Goal: Task Accomplishment & Management: Use online tool/utility

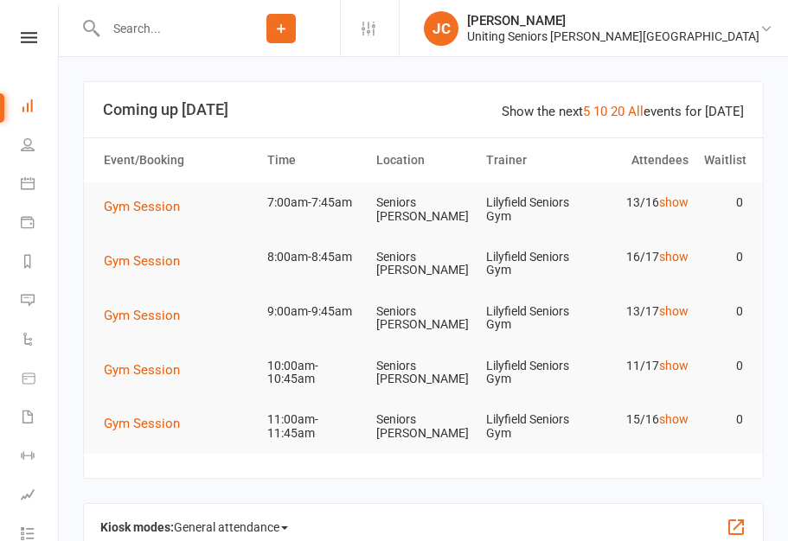
click at [169, 197] on button "Gym Session" at bounding box center [148, 206] width 88 height 21
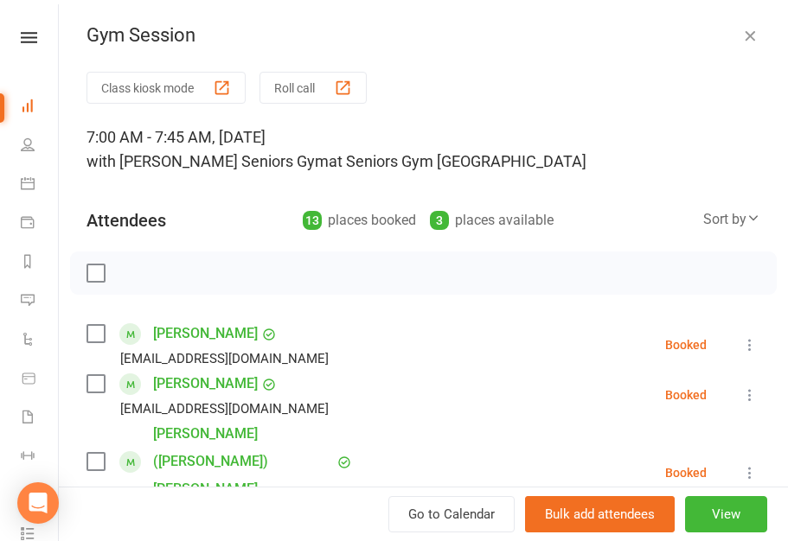
click at [210, 86] on button "Class kiosk mode" at bounding box center [165, 88] width 159 height 32
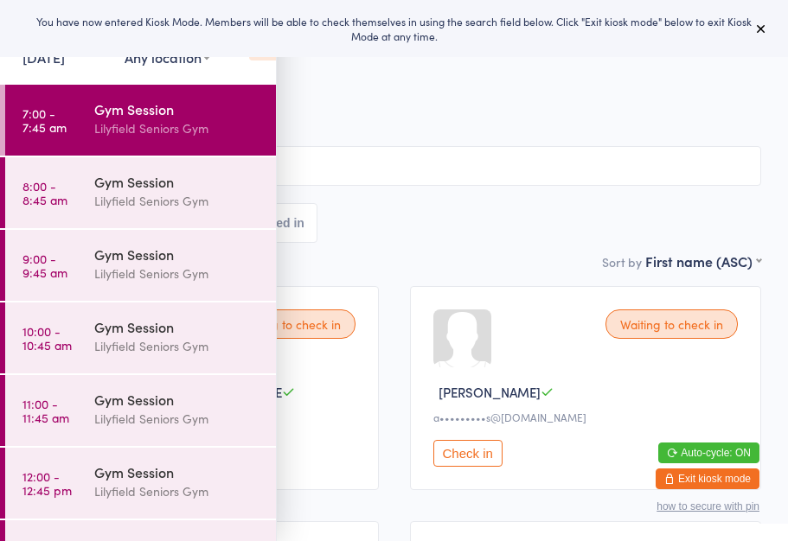
click at [761, 21] on button at bounding box center [761, 28] width 21 height 21
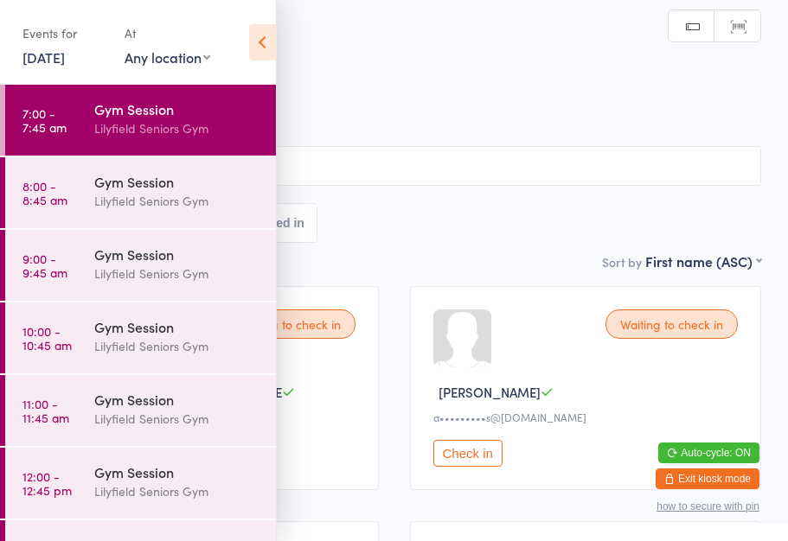
click at [265, 40] on icon at bounding box center [262, 42] width 27 height 36
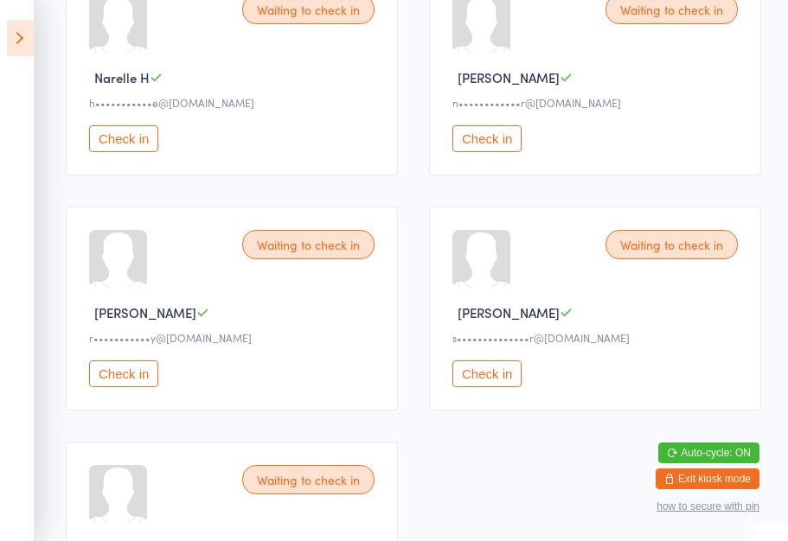
scroll to position [1265, 0]
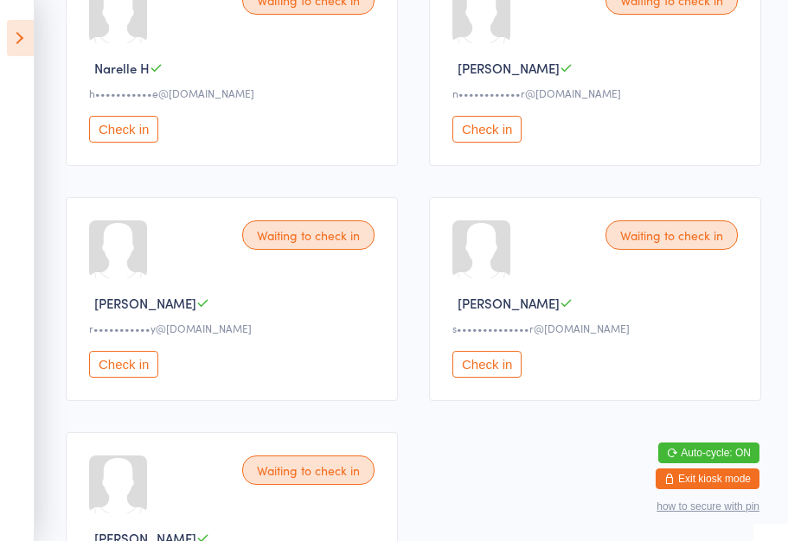
click at [130, 378] on button "Check in" at bounding box center [123, 364] width 69 height 27
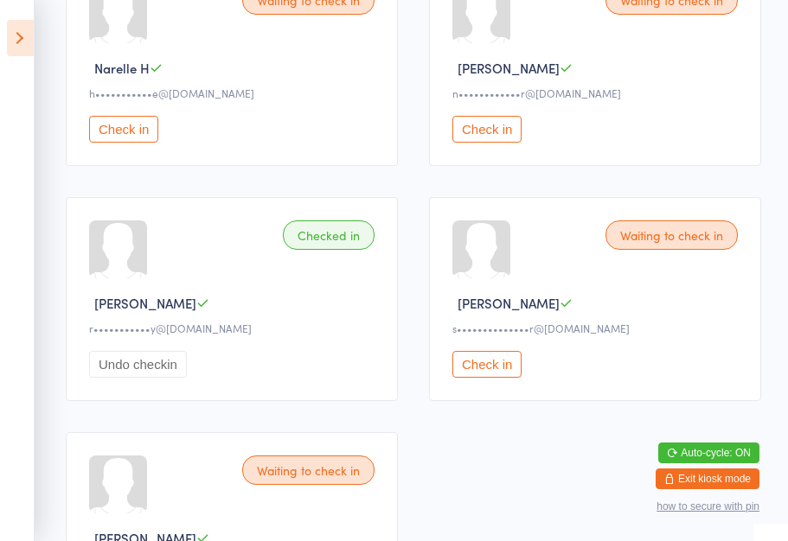
click at [482, 143] on button "Check in" at bounding box center [486, 129] width 69 height 27
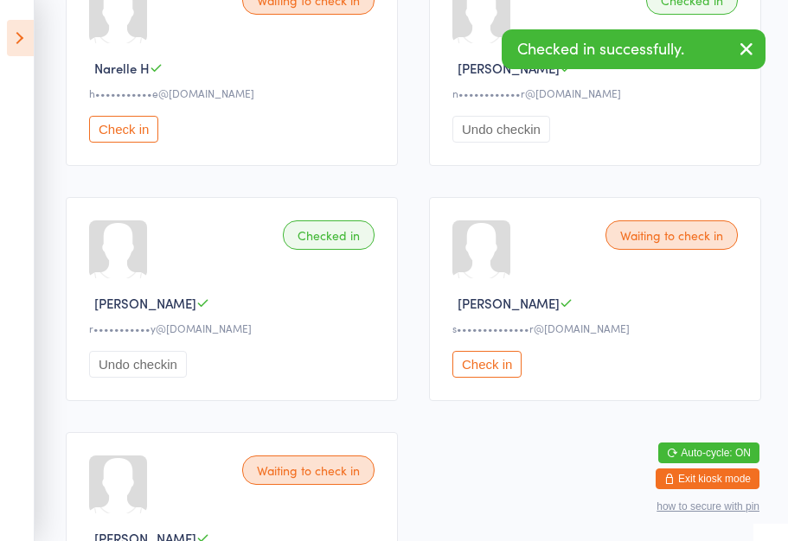
click at [126, 143] on button "Check in" at bounding box center [123, 129] width 69 height 27
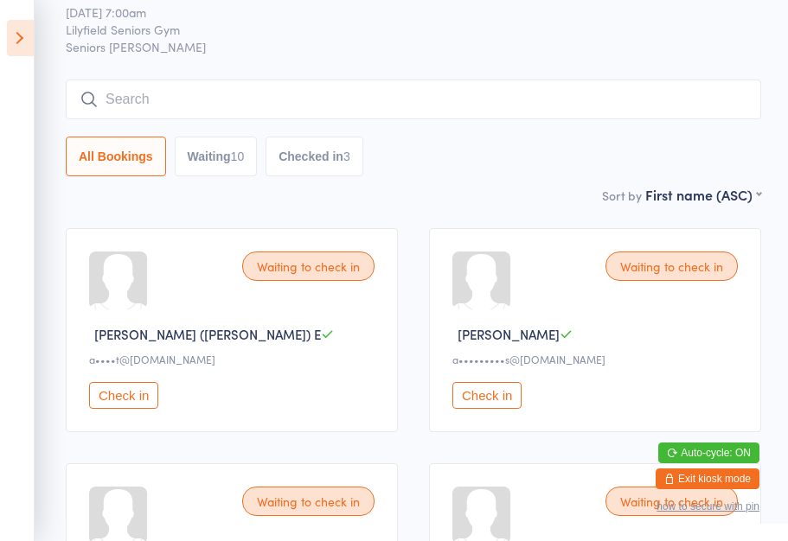
scroll to position [0, 0]
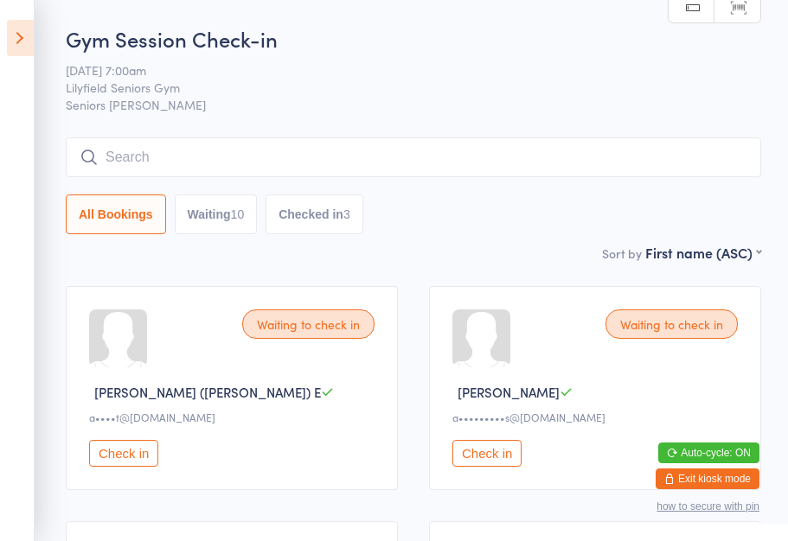
click at [493, 461] on button "Check in" at bounding box center [486, 453] width 69 height 27
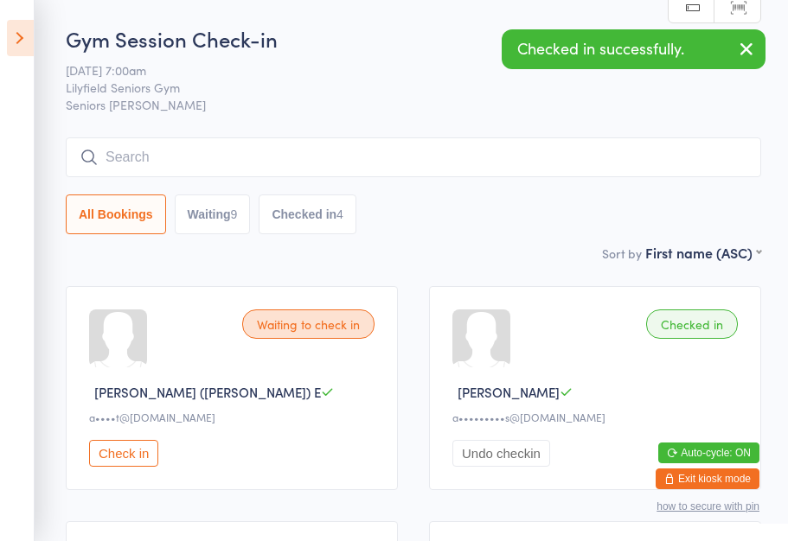
click at [750, 59] on icon "button" at bounding box center [746, 49] width 21 height 22
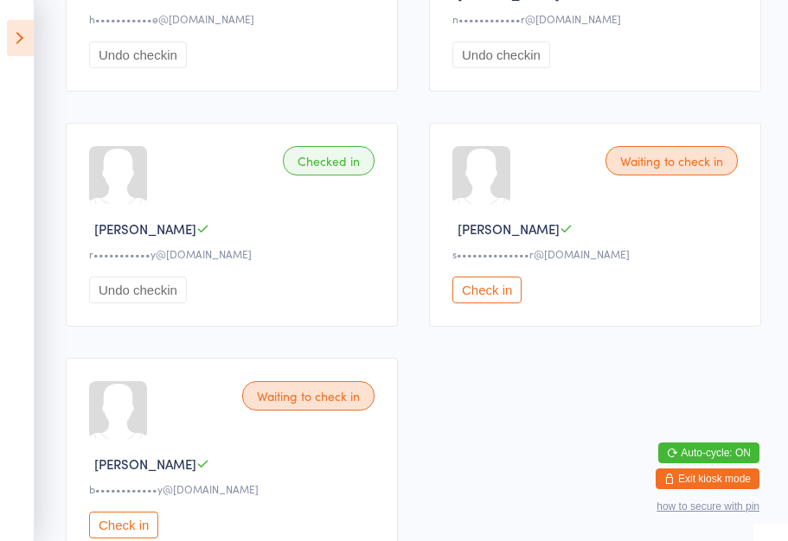
scroll to position [1340, 0]
click at [480, 303] on button "Check in" at bounding box center [486, 289] width 69 height 27
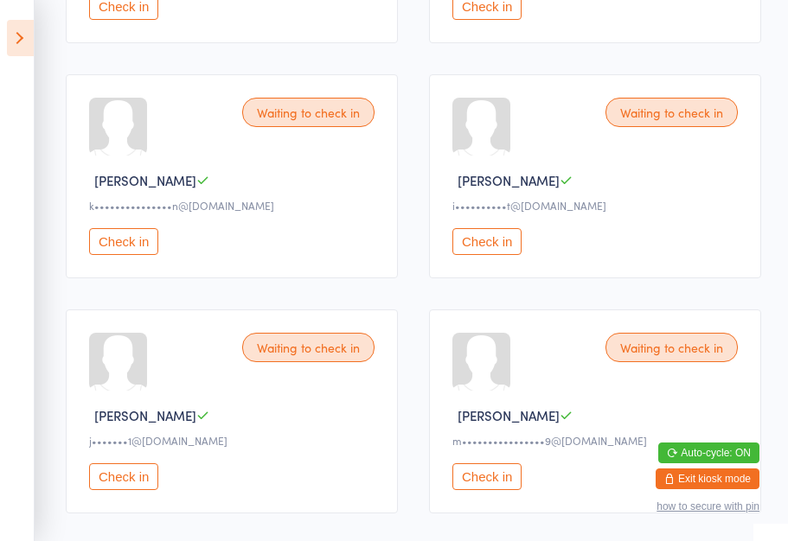
scroll to position [674, 0]
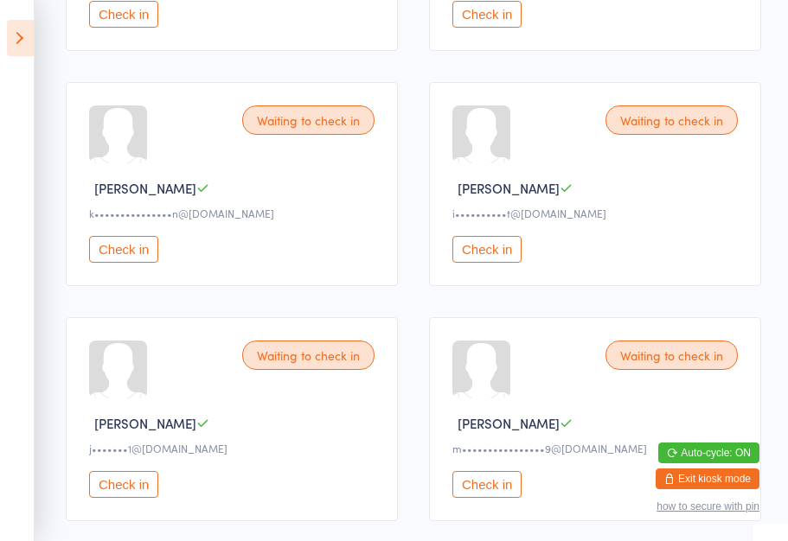
click at [474, 263] on button "Check in" at bounding box center [486, 249] width 69 height 27
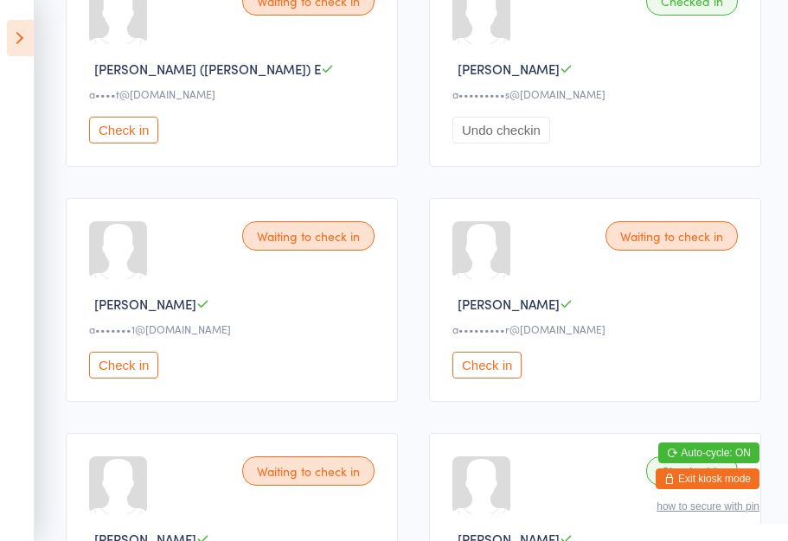
scroll to position [289, 0]
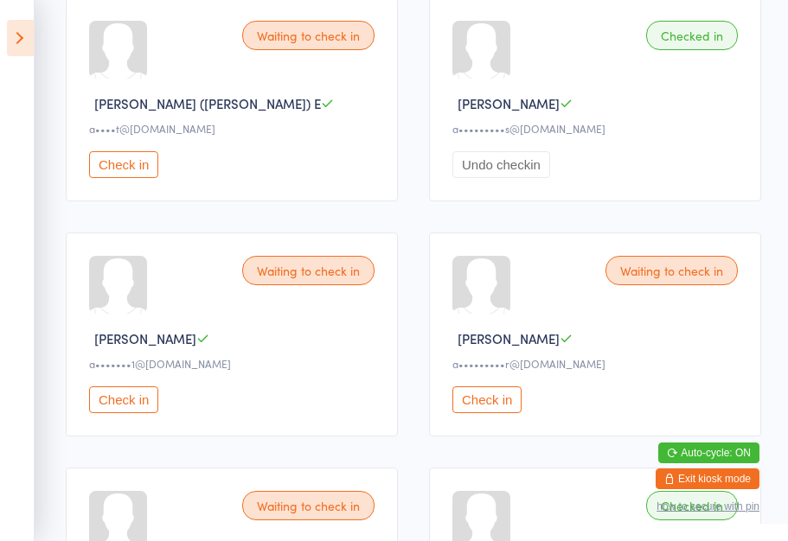
click at [126, 413] on button "Check in" at bounding box center [123, 400] width 69 height 27
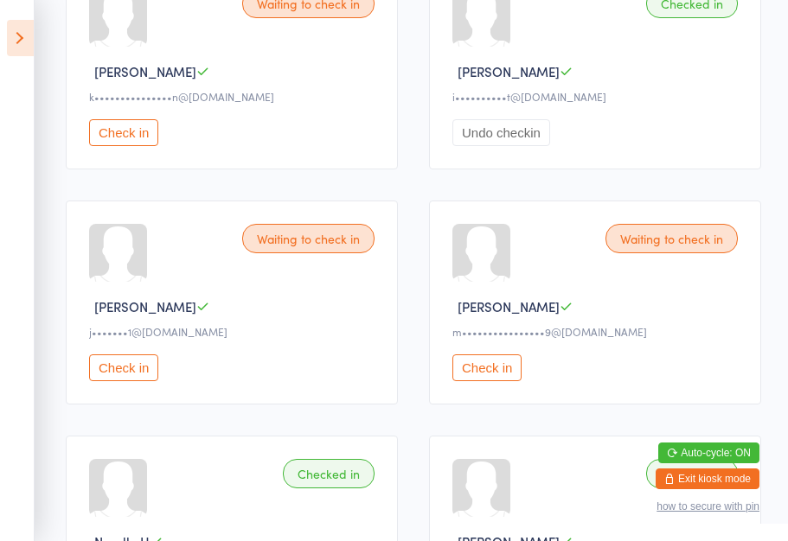
scroll to position [792, 0]
click at [124, 380] on button "Check in" at bounding box center [123, 367] width 69 height 27
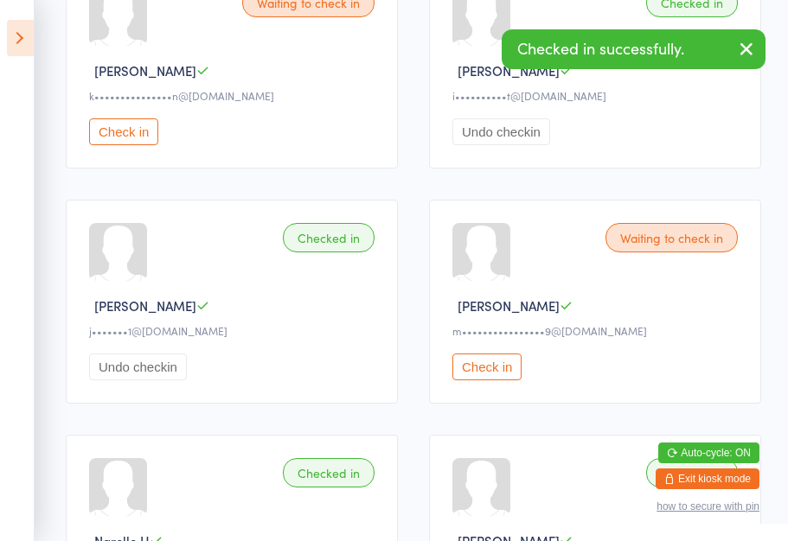
click at [749, 59] on icon "button" at bounding box center [746, 49] width 21 height 22
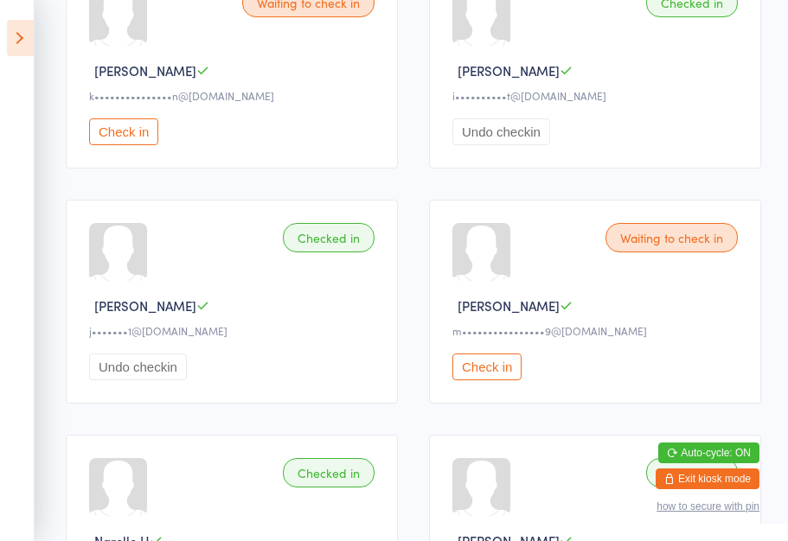
click at [126, 145] on button "Check in" at bounding box center [123, 131] width 69 height 27
